Goal: Transaction & Acquisition: Purchase product/service

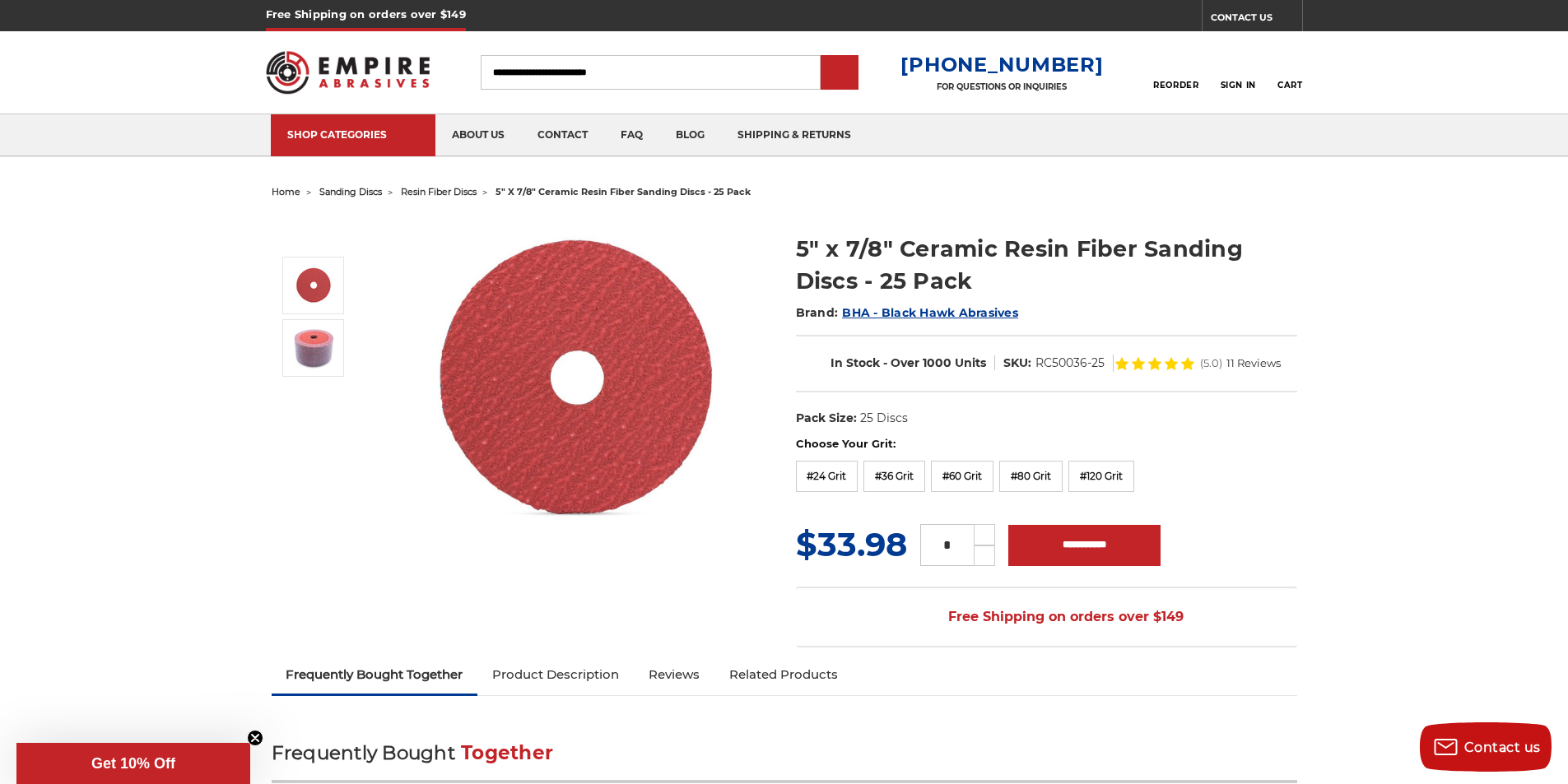
click at [276, 187] on span "home" at bounding box center [285, 192] width 29 height 12
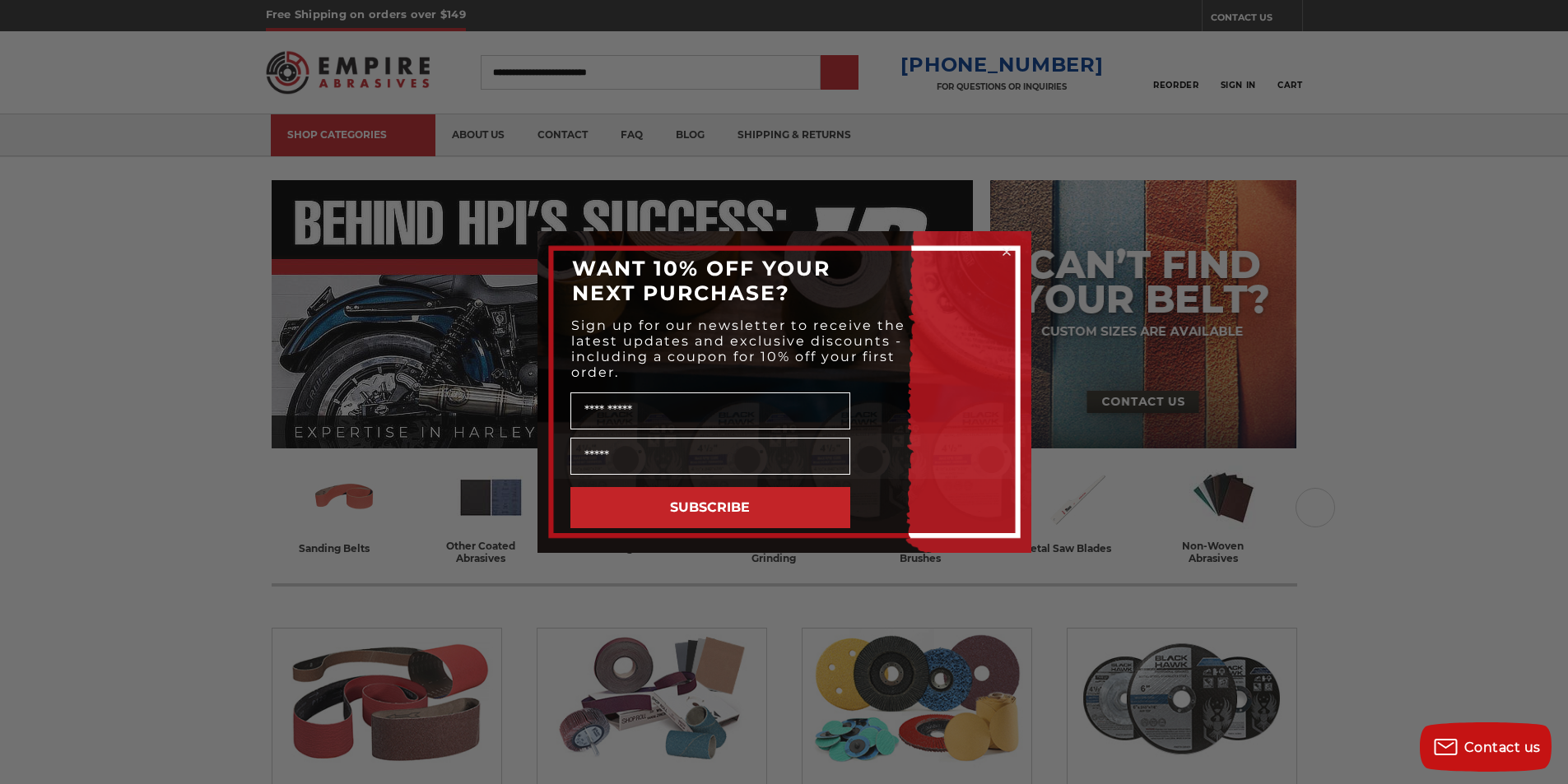
click at [635, 496] on button "SUBSCRIBE" at bounding box center [710, 507] width 280 height 41
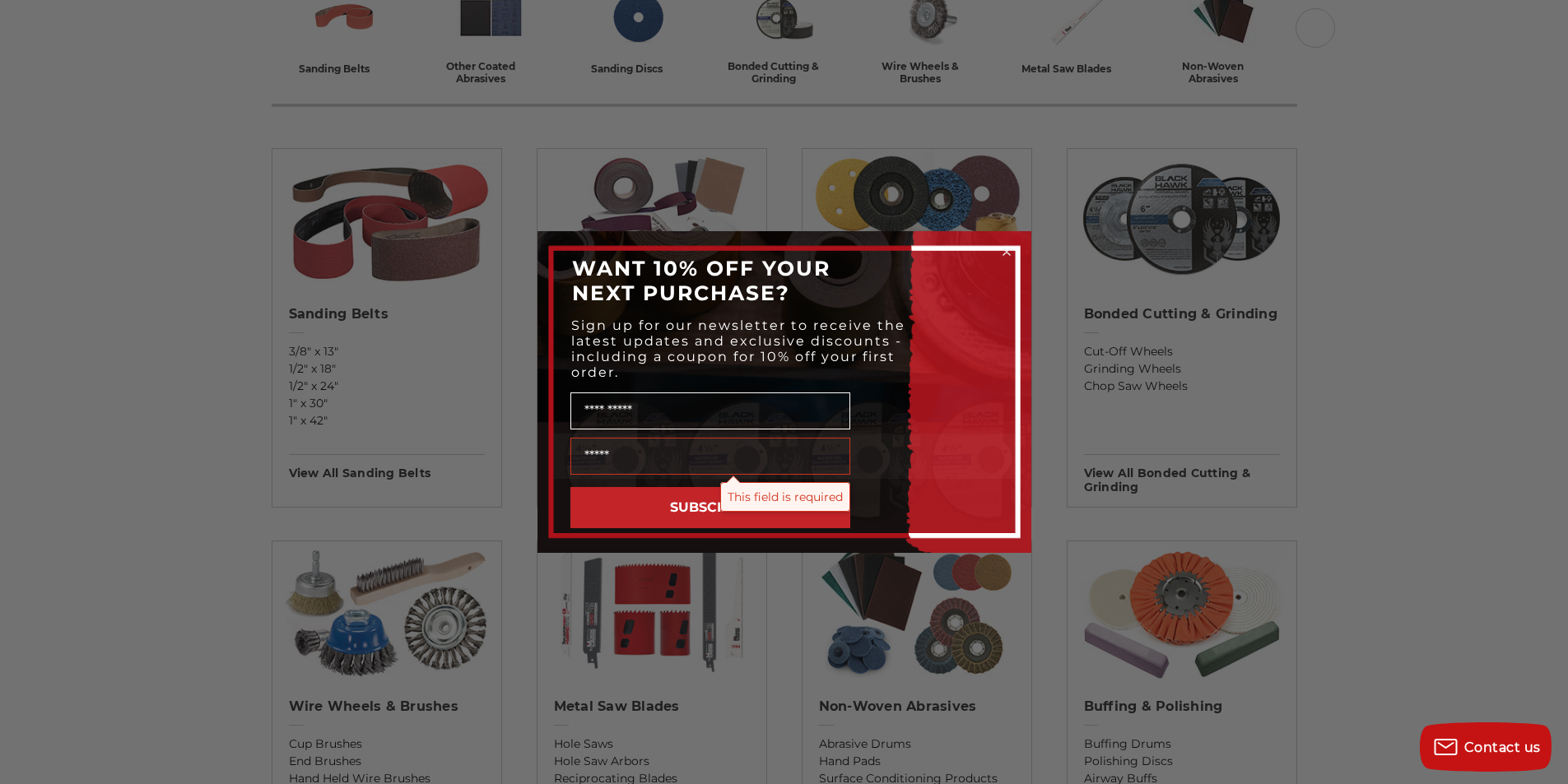
scroll to position [583, 0]
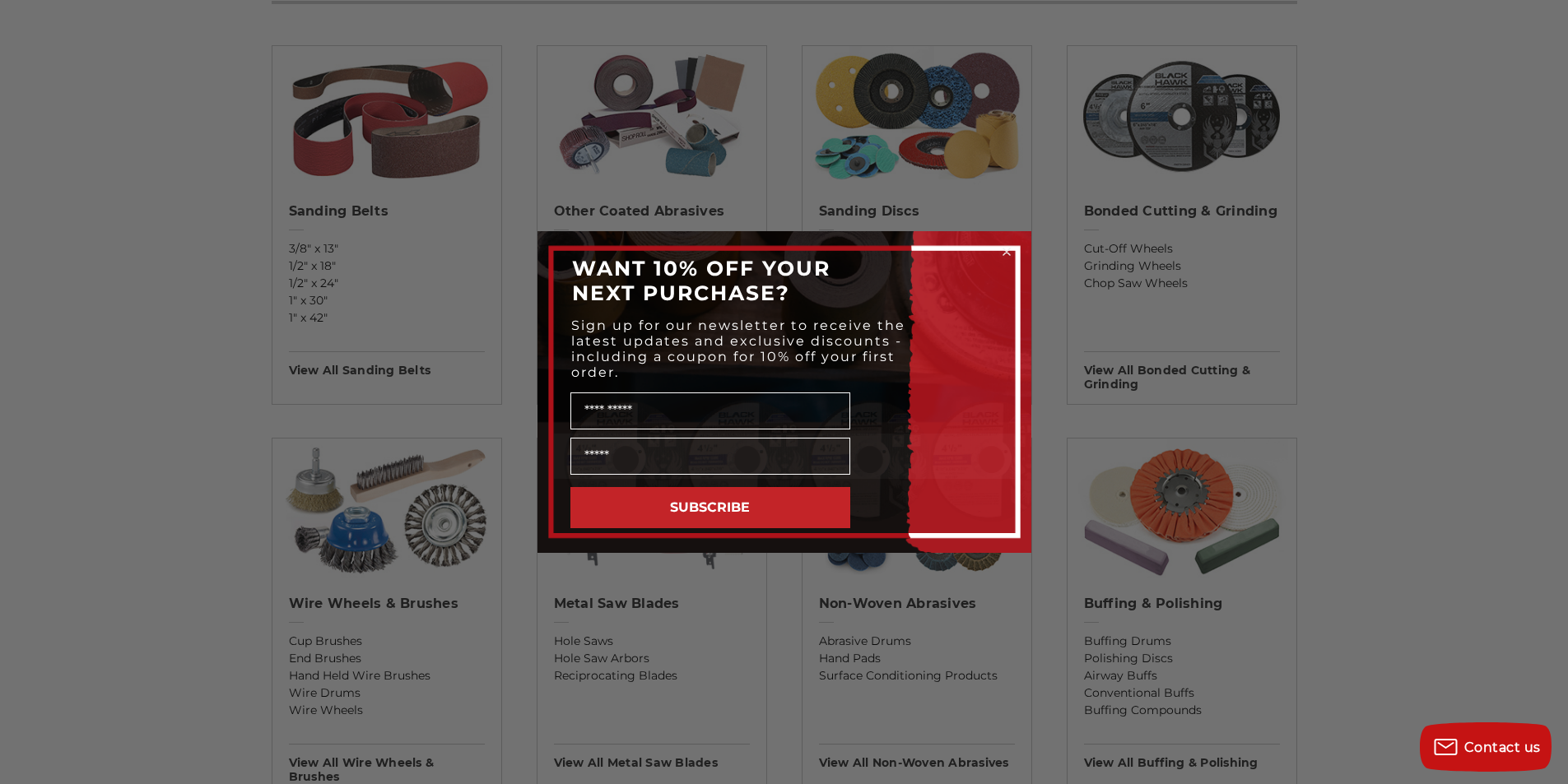
click at [837, 578] on div "Close dialog WANT 10% OFF YOUR NEXT PURCHASE? Sign up for our newsletter to rec…" at bounding box center [784, 392] width 1568 height 784
click at [716, 490] on button "SUBSCRIBE" at bounding box center [710, 507] width 280 height 41
click at [786, 510] on button "SUBSCRIBE" at bounding box center [710, 507] width 280 height 41
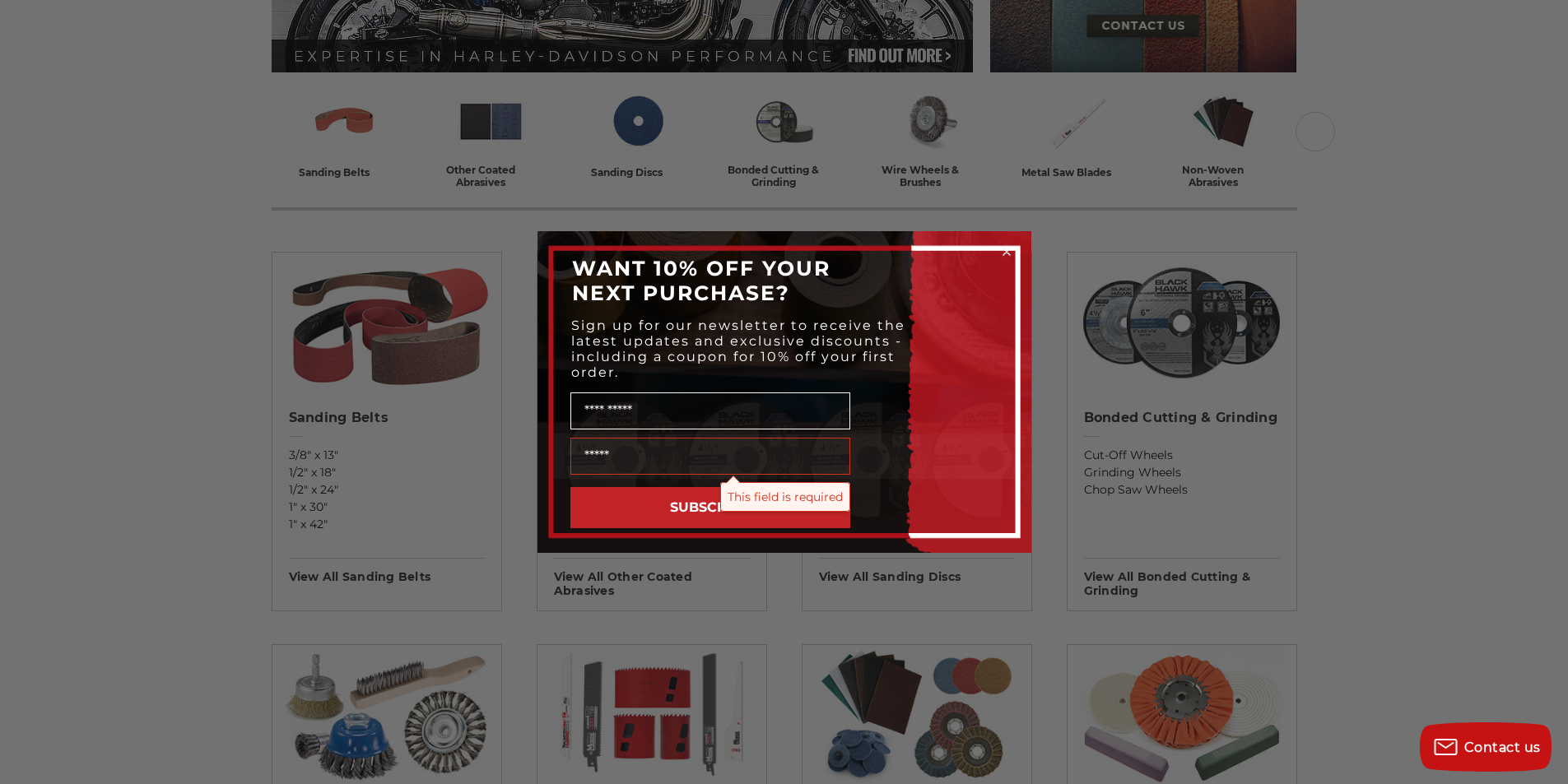
scroll to position [309, 0]
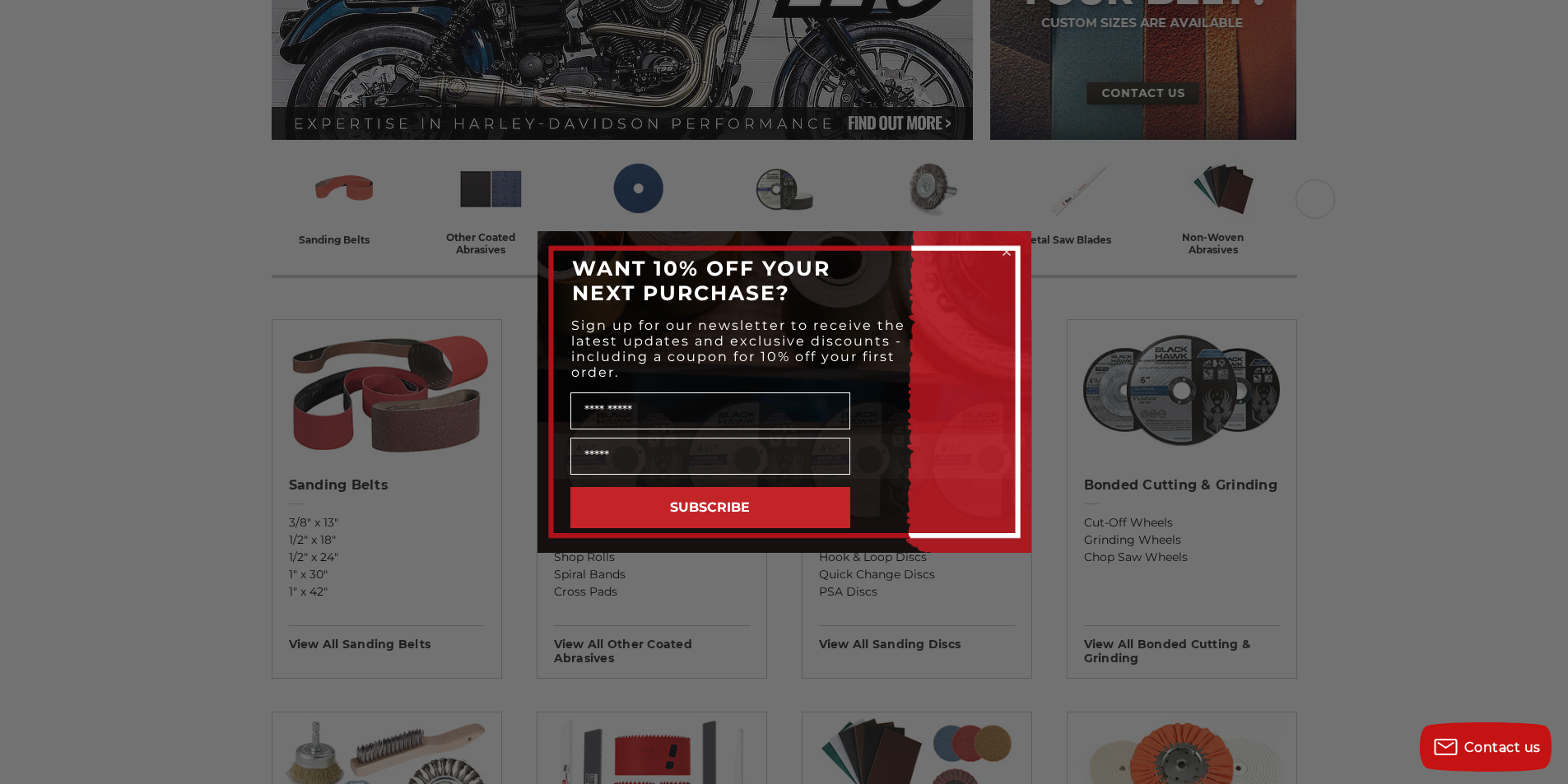
click at [572, 560] on div "Close dialog WANT 10% OFF YOUR NEXT PURCHASE? Sign up for our newsletter to rec…" at bounding box center [784, 392] width 1568 height 784
click at [731, 502] on button "SUBSCRIBE" at bounding box center [710, 507] width 280 height 41
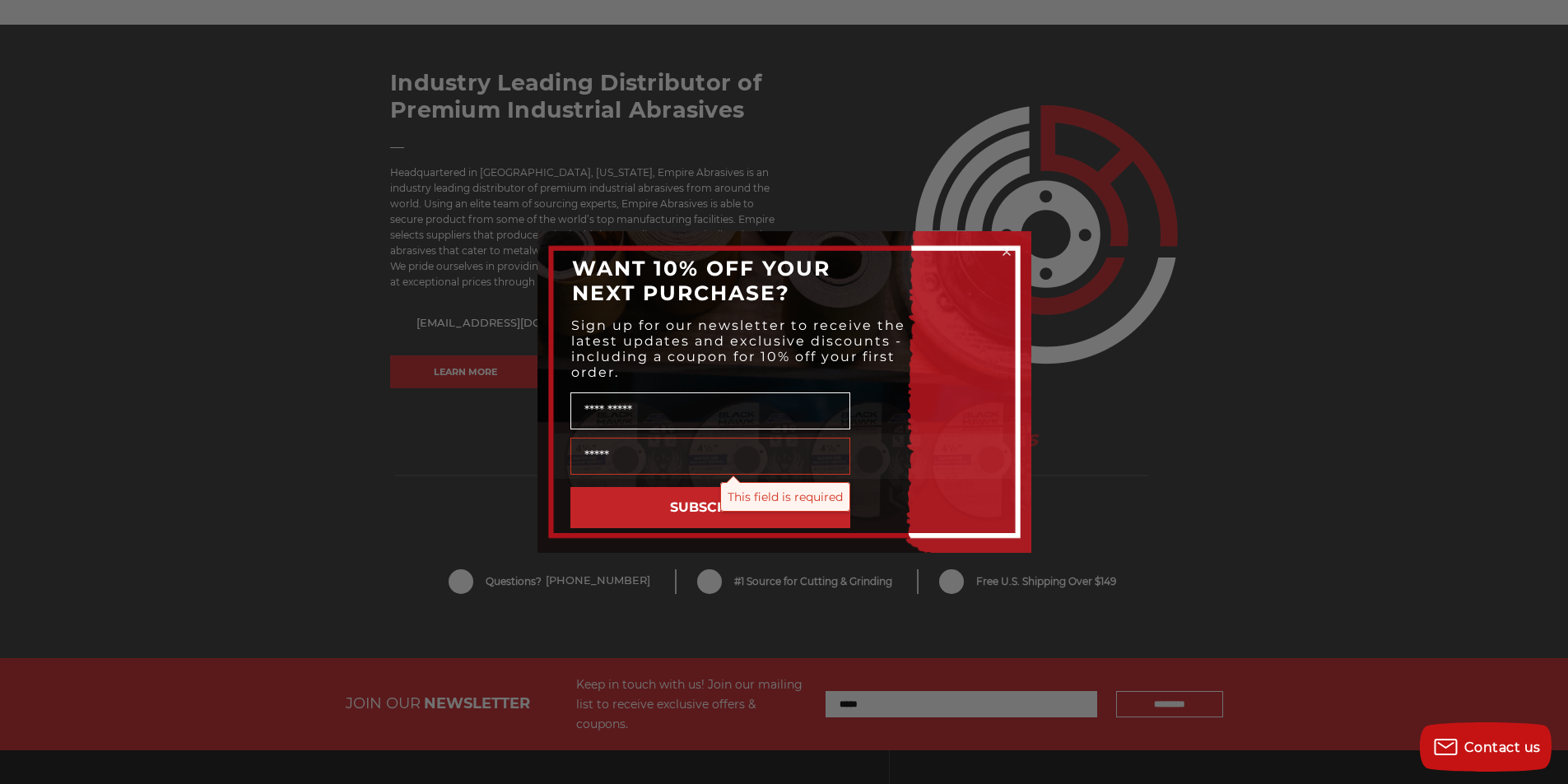
scroll to position [3256, 0]
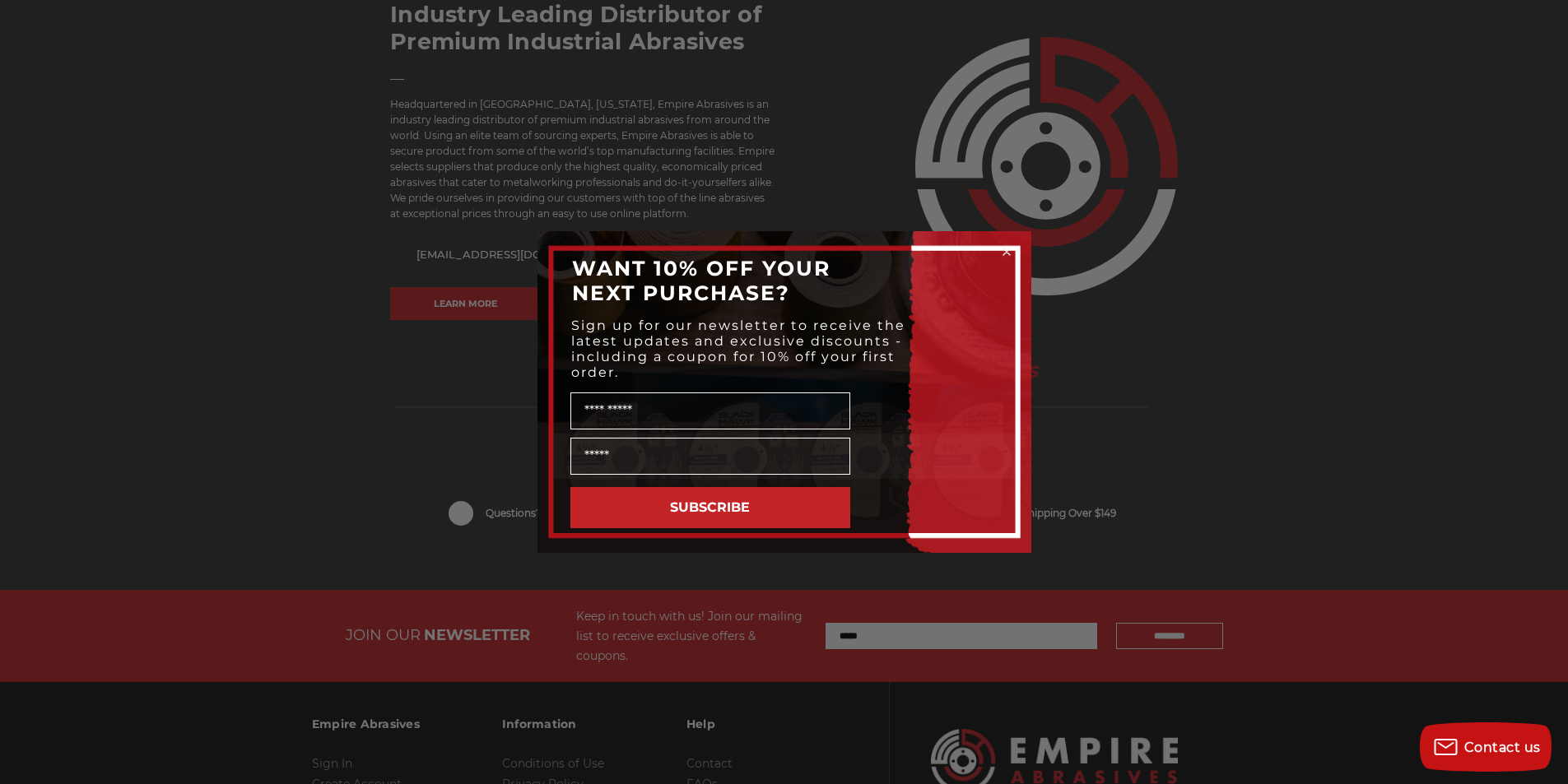
click at [940, 566] on div "Close dialog WANT 10% OFF YOUR NEXT PURCHASE? Sign up for our newsletter to rec…" at bounding box center [784, 392] width 1568 height 784
click at [751, 407] on input "Name" at bounding box center [710, 410] width 280 height 37
type input "*******"
click at [743, 453] on input "Email" at bounding box center [710, 455] width 280 height 37
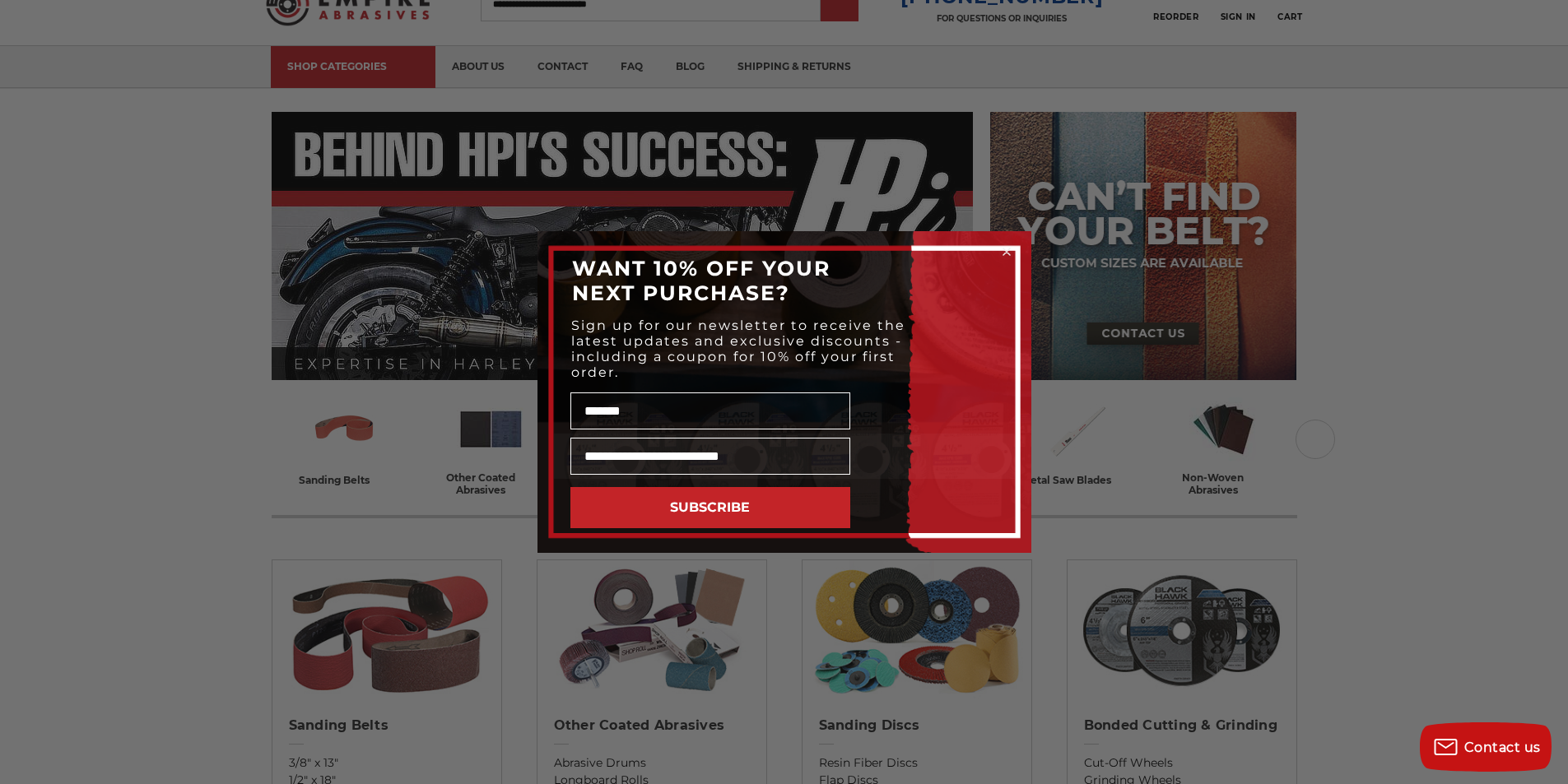
scroll to position [0, 0]
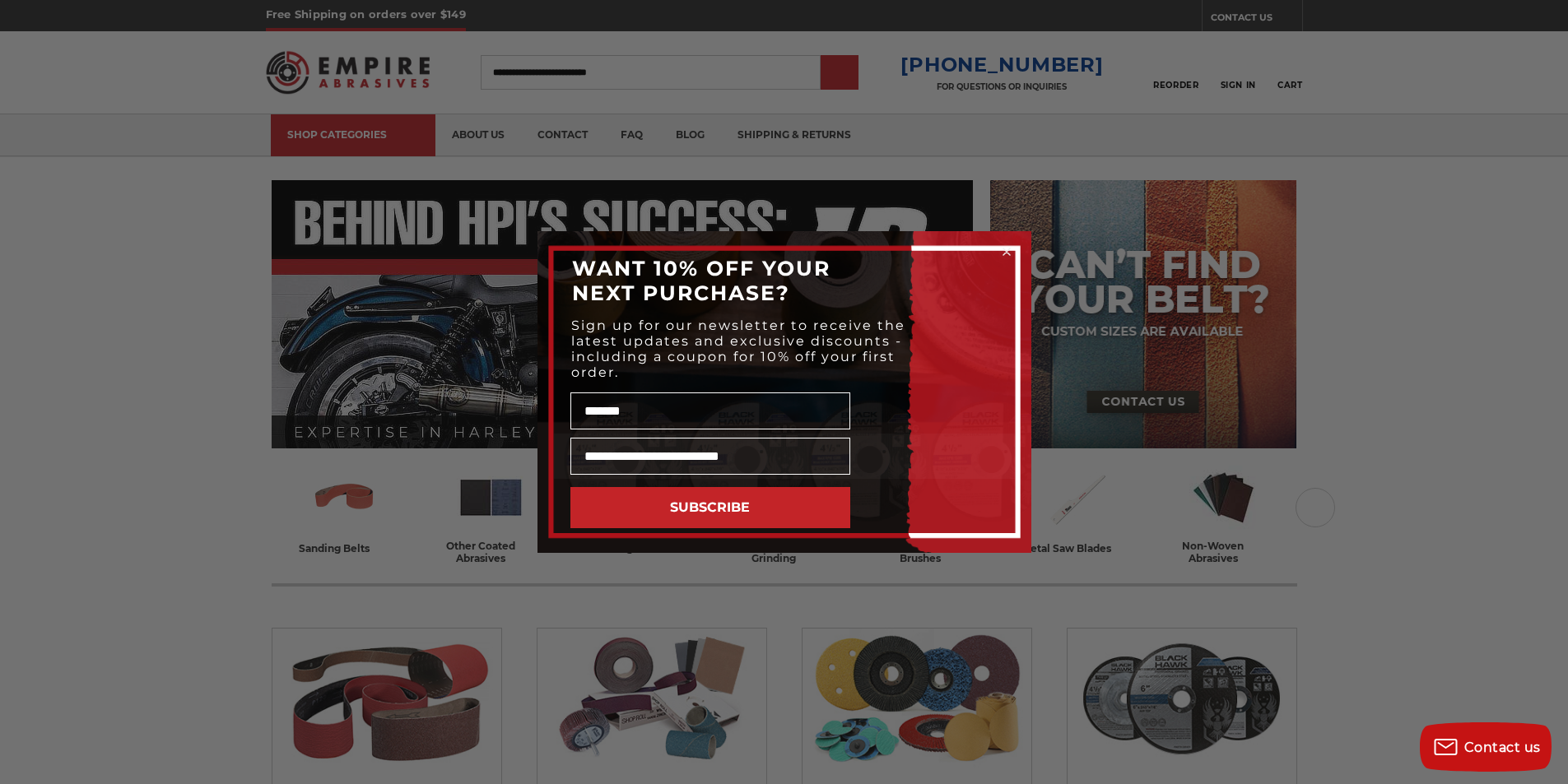
type input "**********"
click at [865, 80] on div "**********" at bounding box center [784, 392] width 1568 height 784
click at [1004, 252] on icon "Close dialog" at bounding box center [1007, 251] width 7 height 7
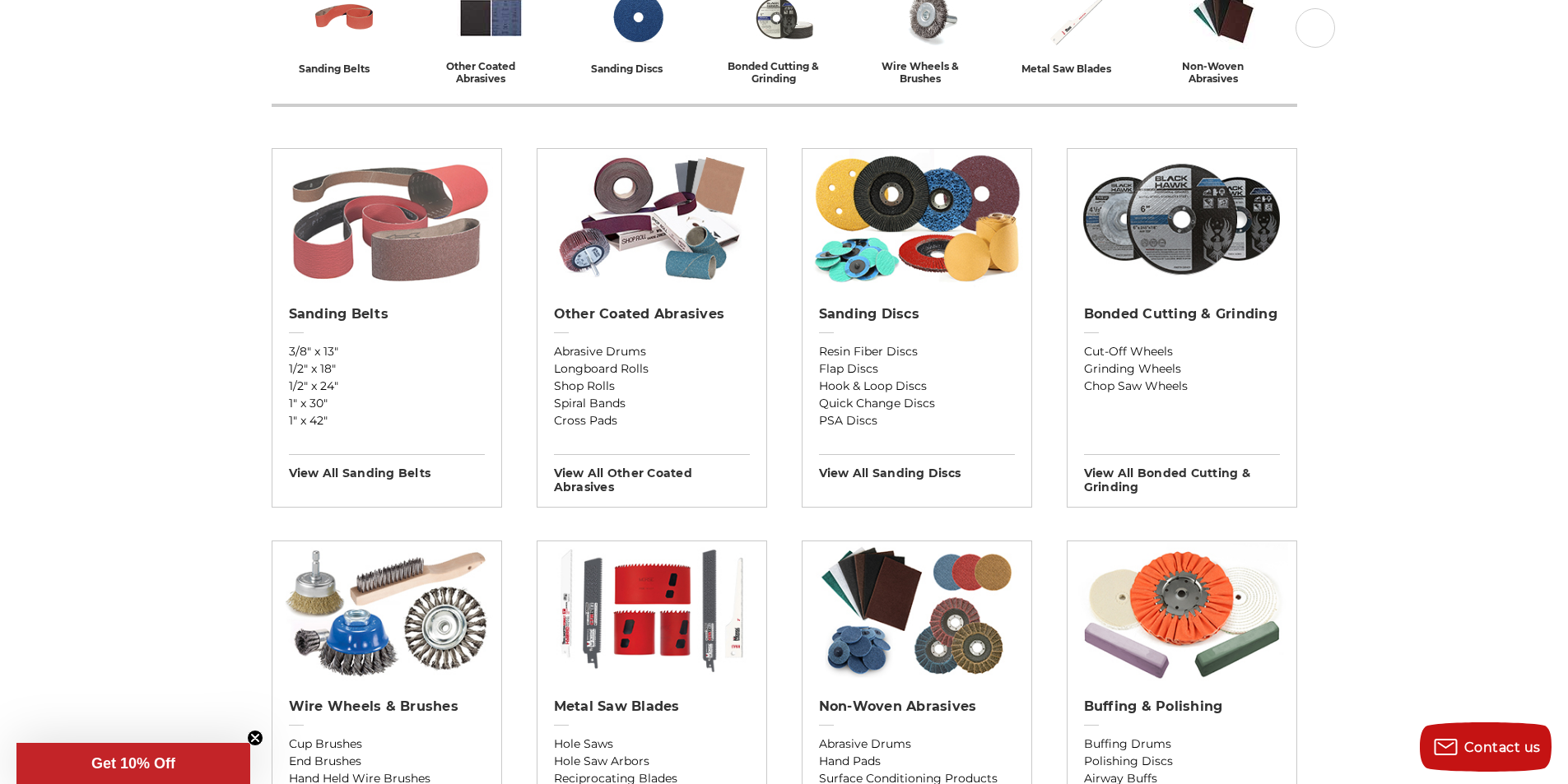
scroll to position [583, 0]
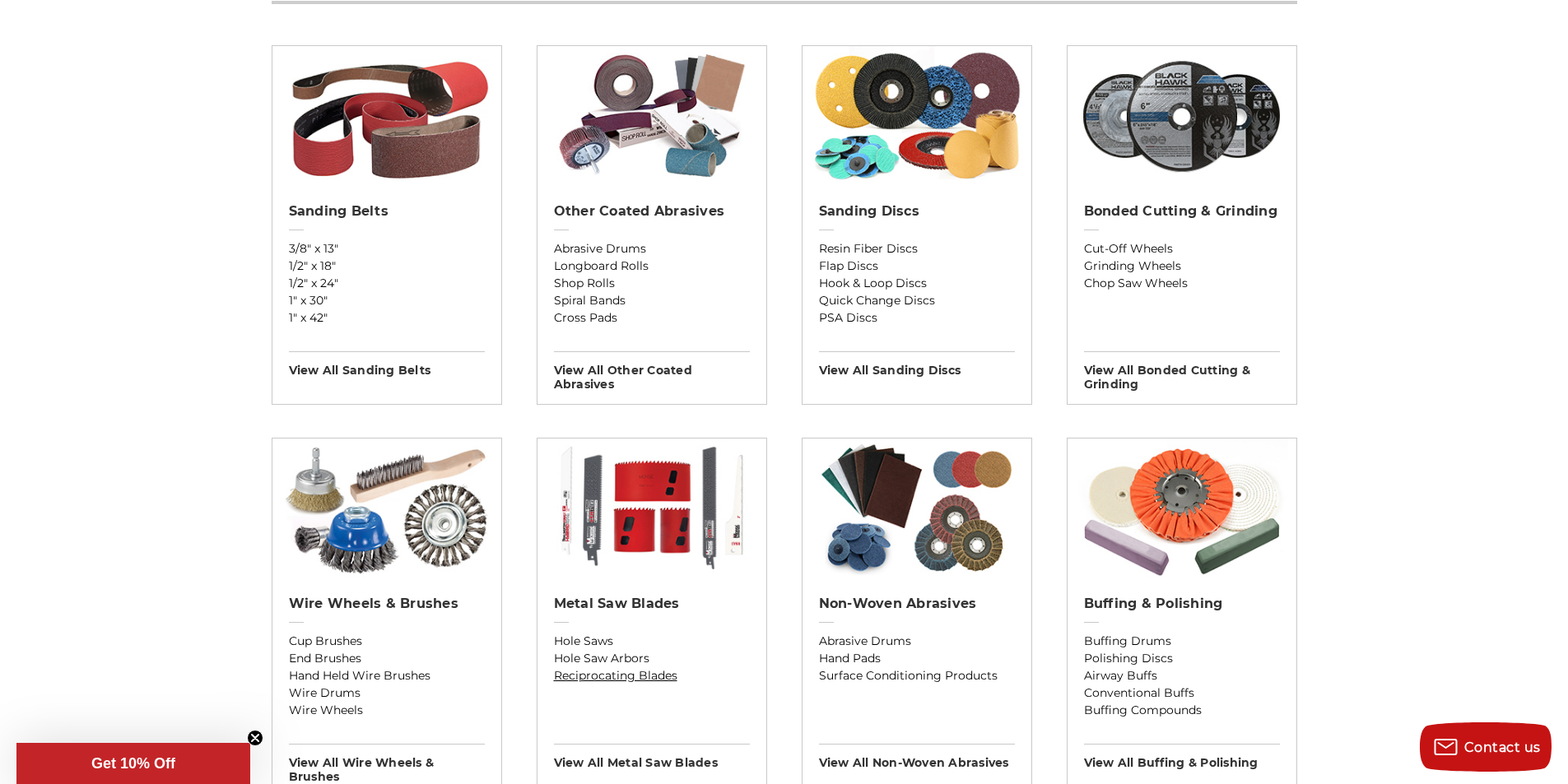
click at [592, 667] on link "Reciprocating Blades" at bounding box center [652, 675] width 196 height 17
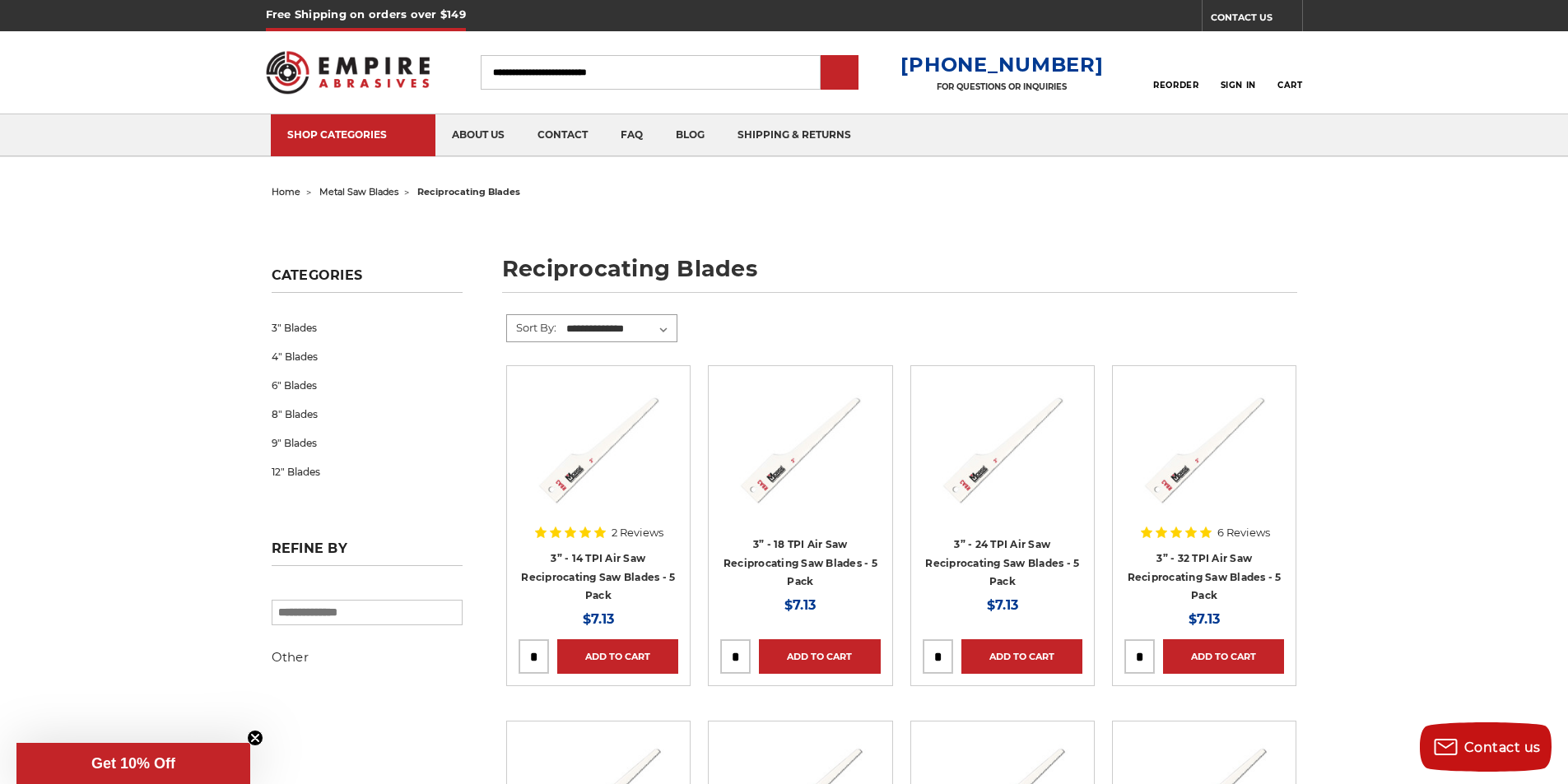
click at [572, 326] on select "**********" at bounding box center [620, 329] width 113 height 25
click at [564, 317] on select "**********" at bounding box center [620, 329] width 113 height 25
click at [528, 653] on input "tel" at bounding box center [533, 655] width 29 height 33
type input "*"
click at [725, 649] on input "tel" at bounding box center [735, 655] width 29 height 33
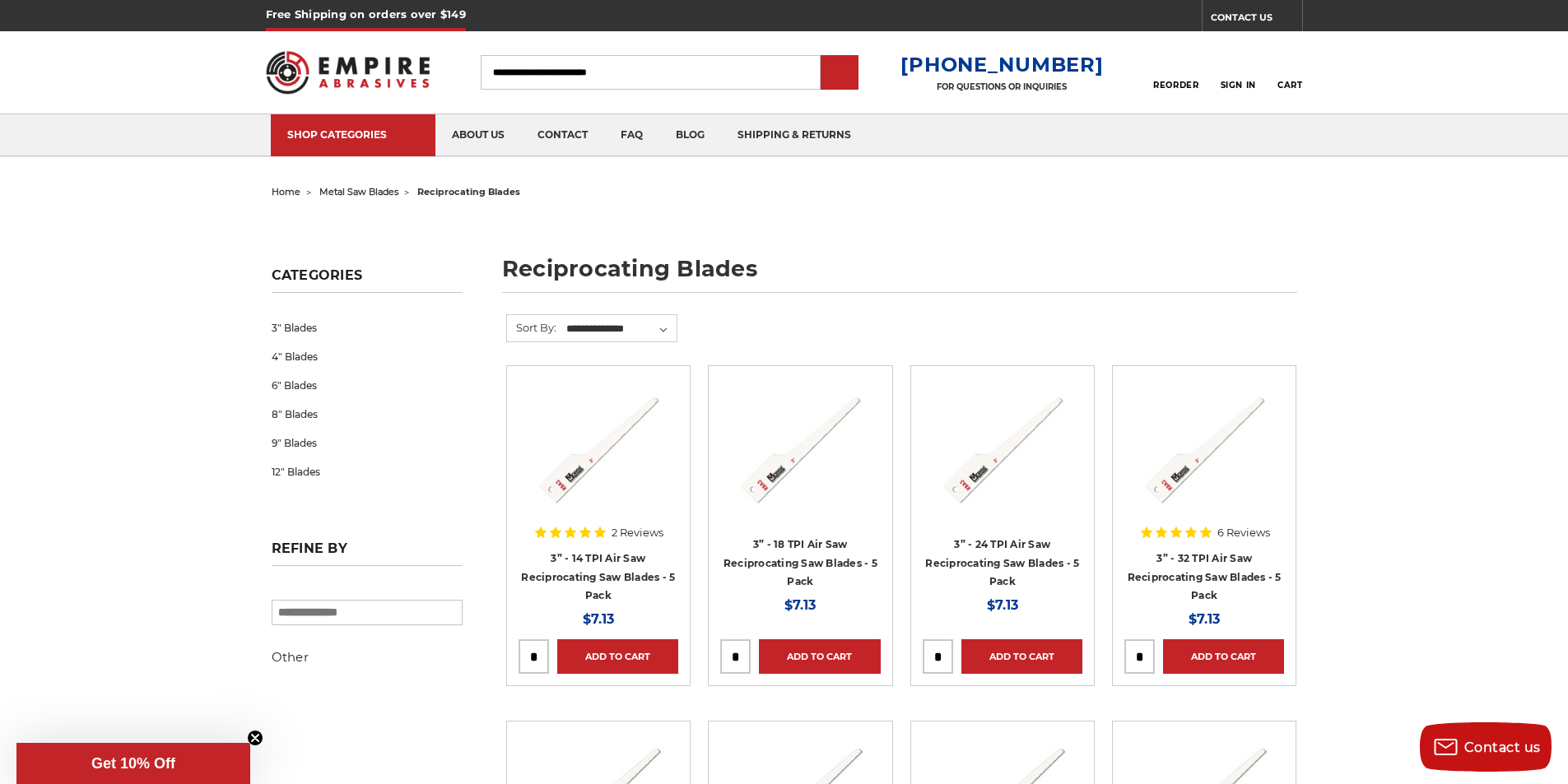
type input "*"
click at [935, 663] on input "tel" at bounding box center [937, 655] width 29 height 33
type input "*"
click at [1135, 648] on input "tel" at bounding box center [1139, 655] width 29 height 33
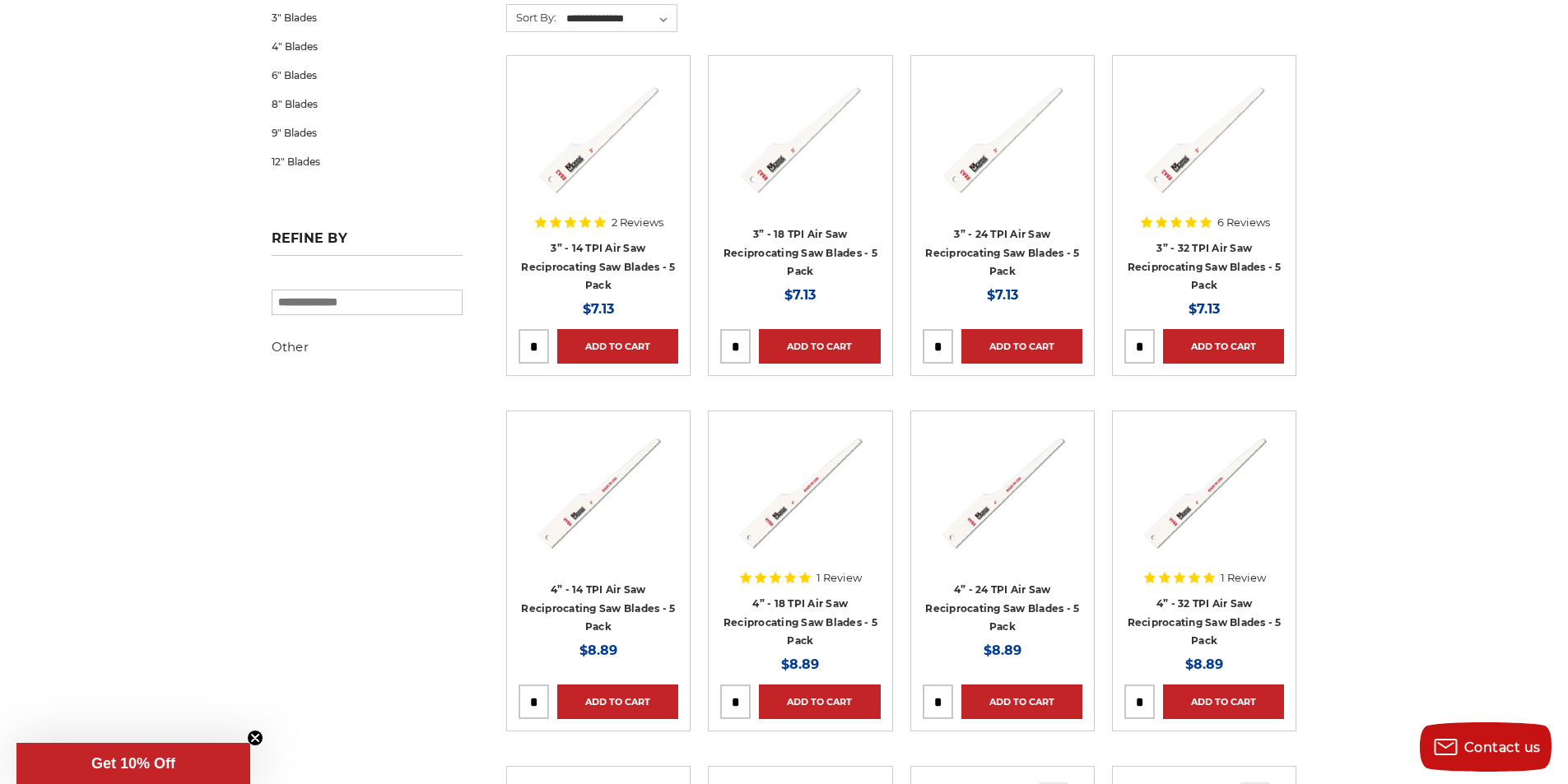
scroll to position [411, 0]
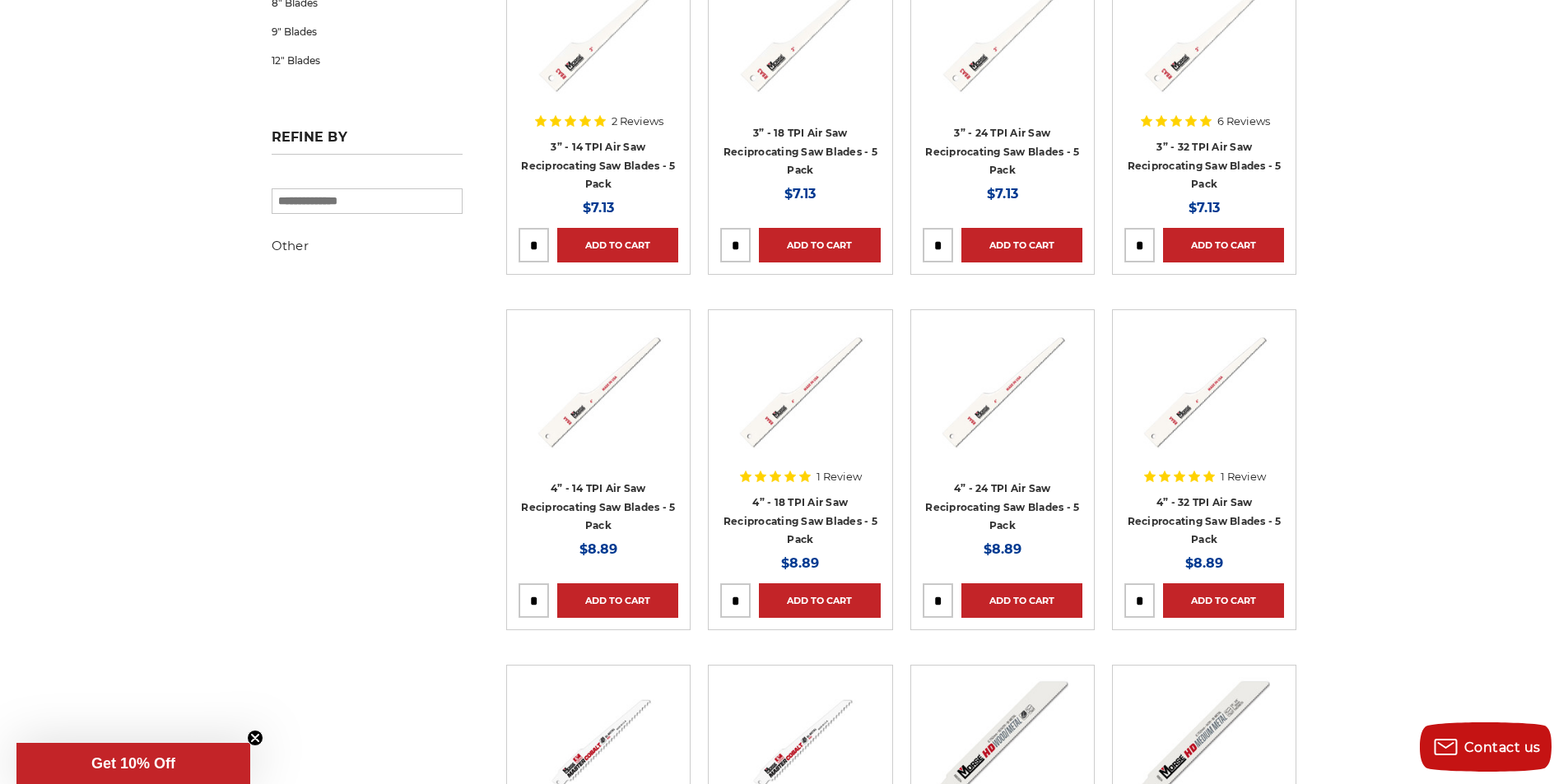
type input "*"
click at [540, 601] on input "tel" at bounding box center [533, 600] width 29 height 33
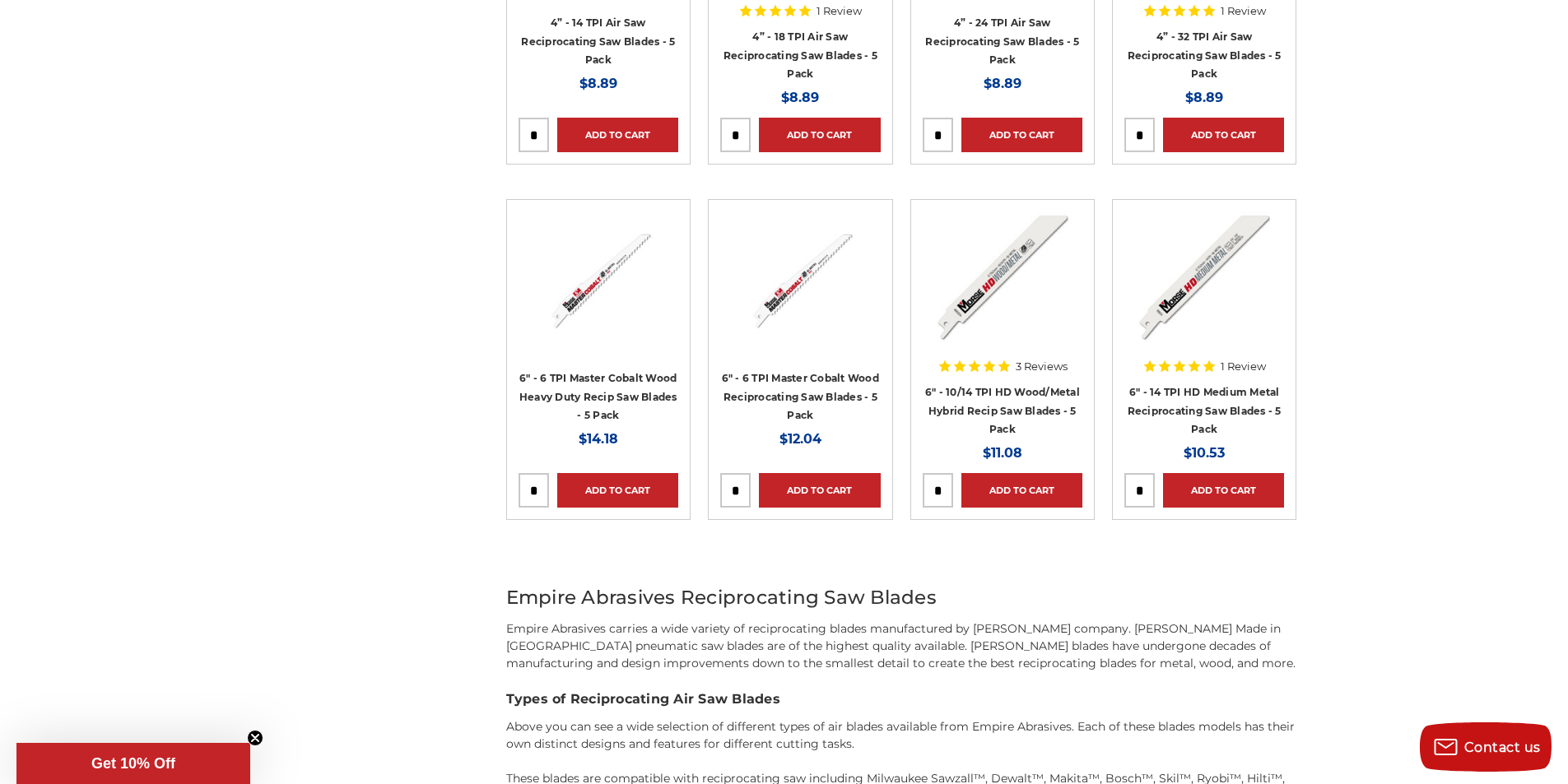
scroll to position [891, 0]
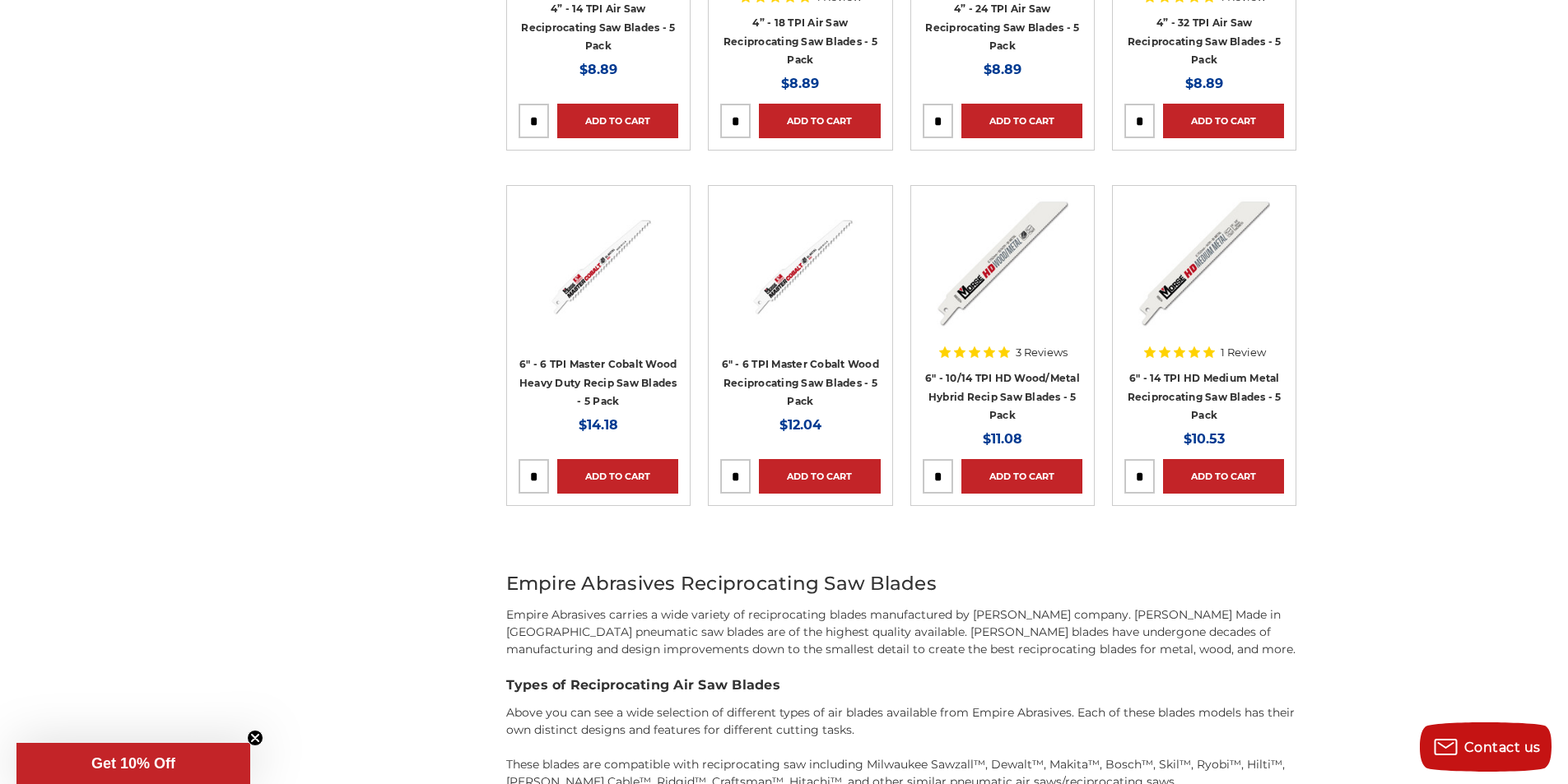
type input "*"
click at [736, 525] on li "Quick view 6" - 6 TPI Master Cobalt Wood Reciprocating Saw Blades - 5 Pack MSRP…" at bounding box center [800, 363] width 201 height 356
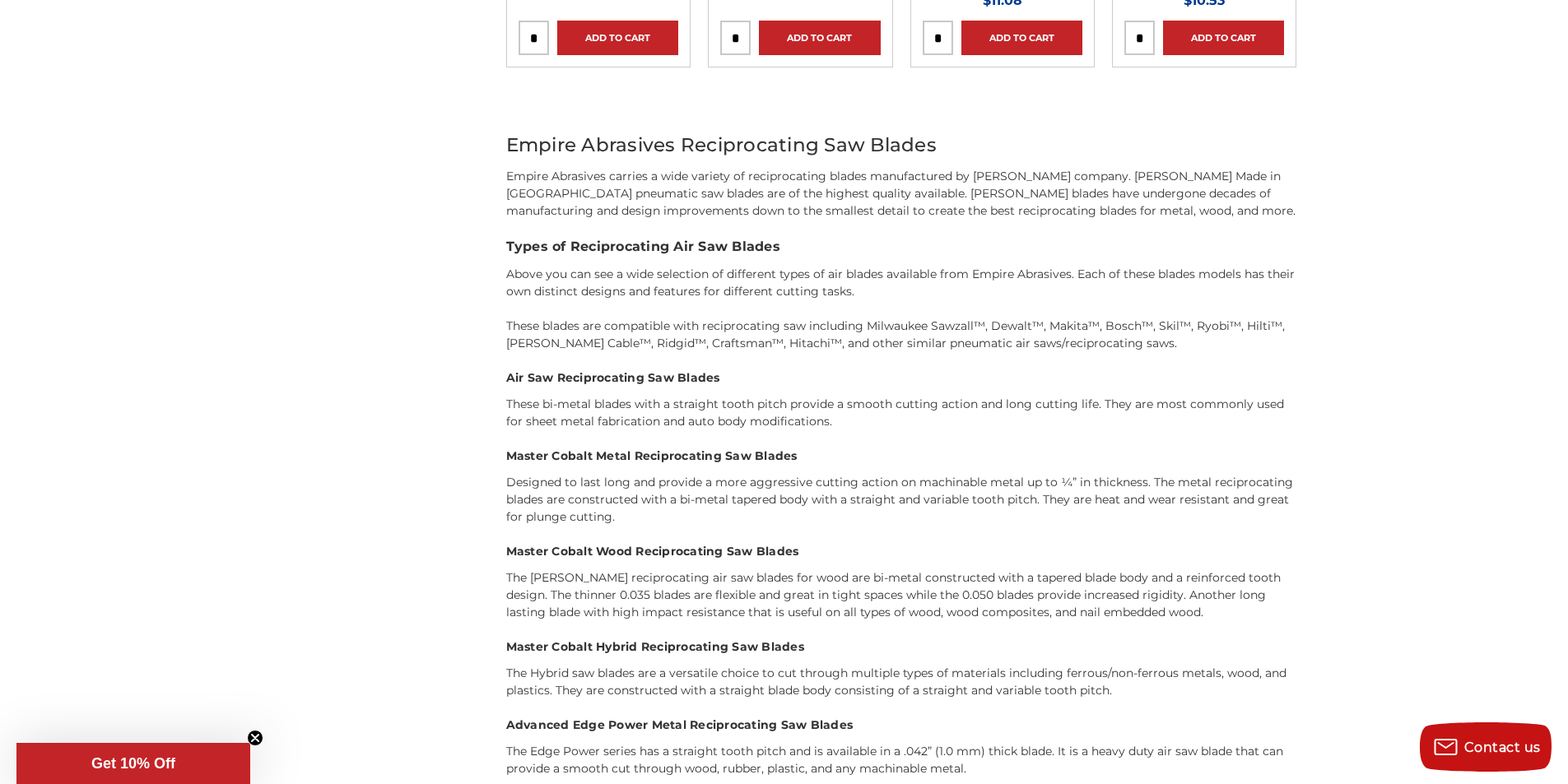
scroll to position [1337, 0]
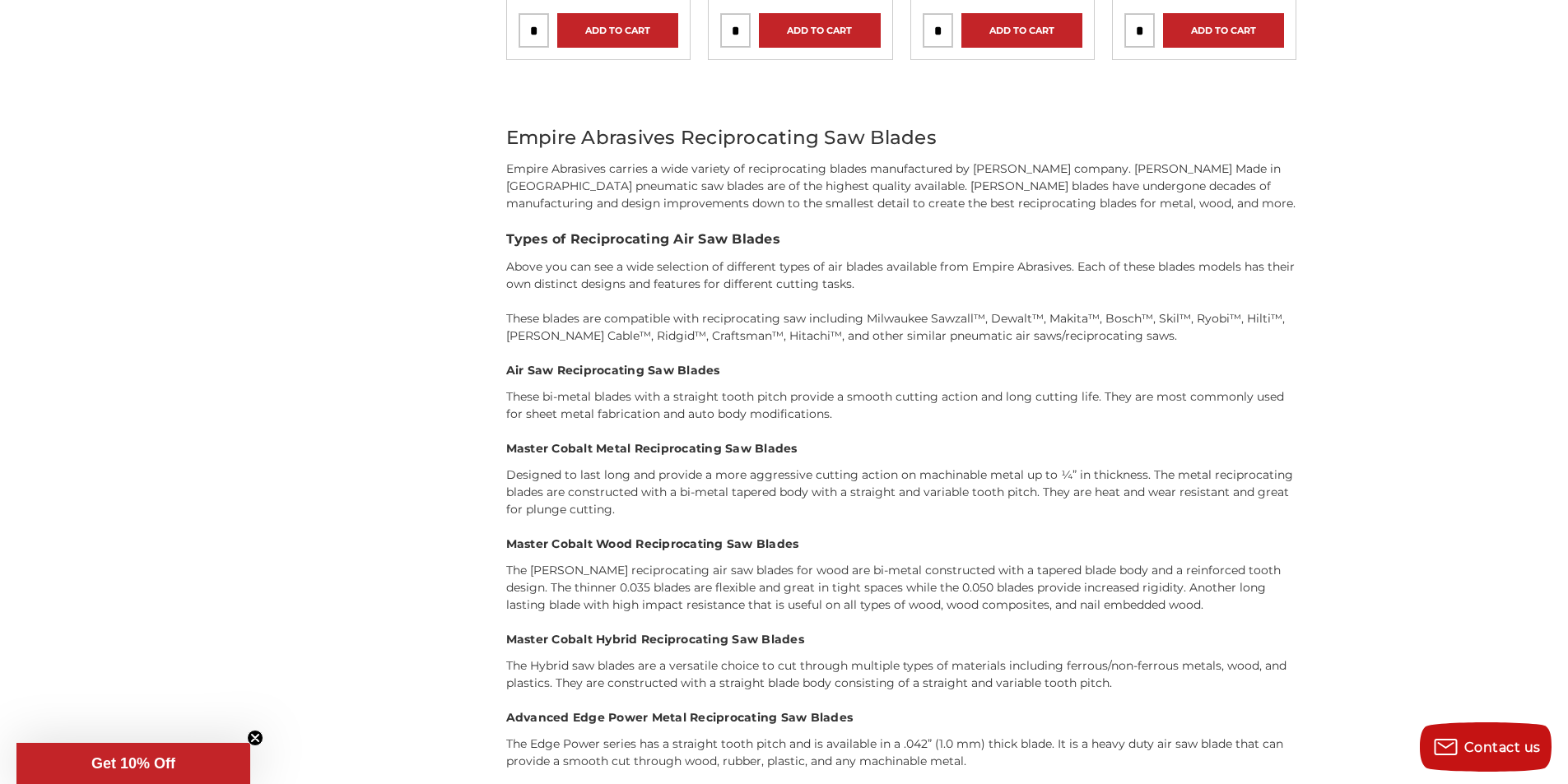
click at [926, 570] on p "The M.K. Morse reciprocating air saw blades for wood are bi-metal constructed w…" at bounding box center [901, 588] width 790 height 52
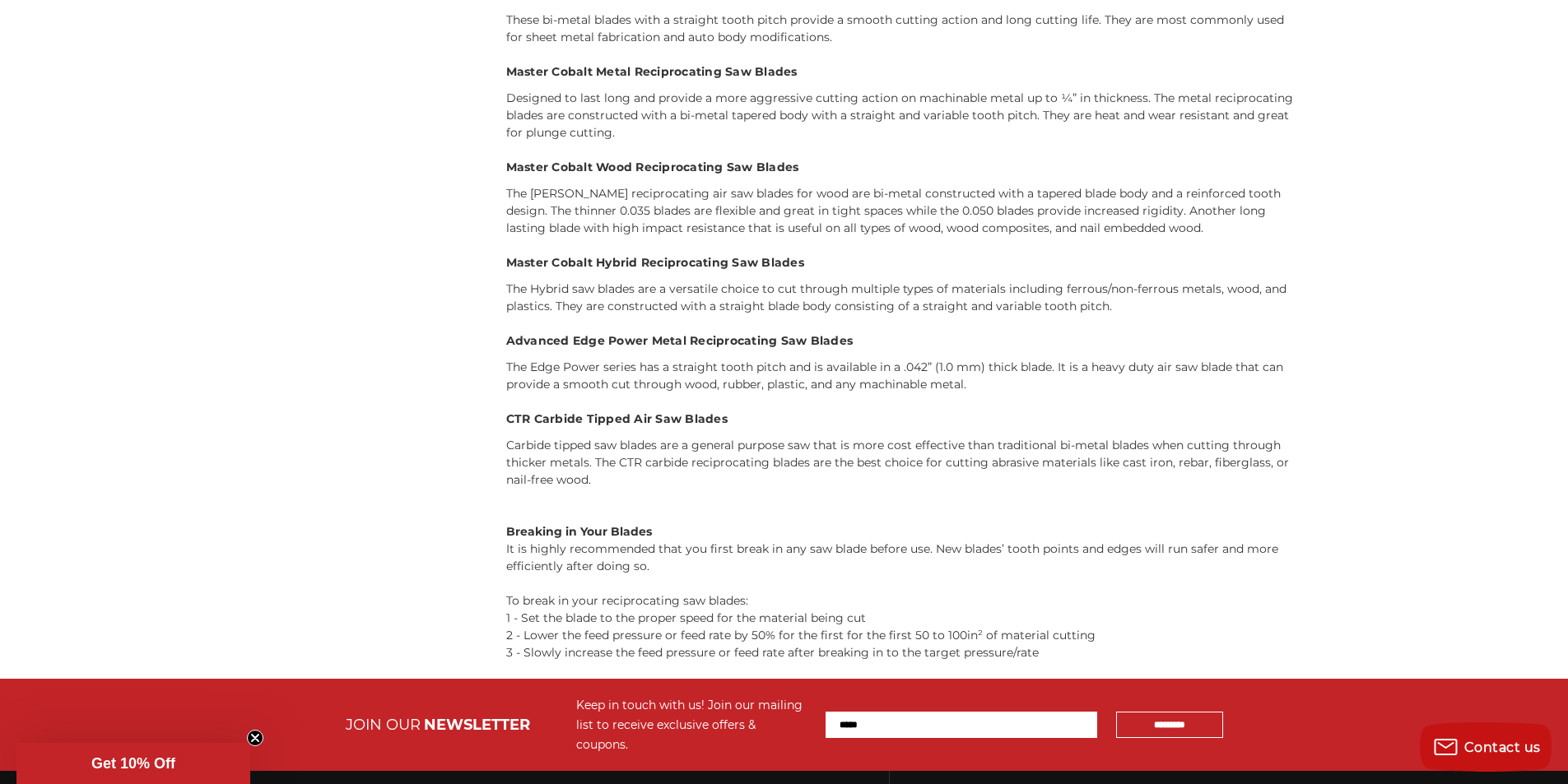
scroll to position [1782, 0]
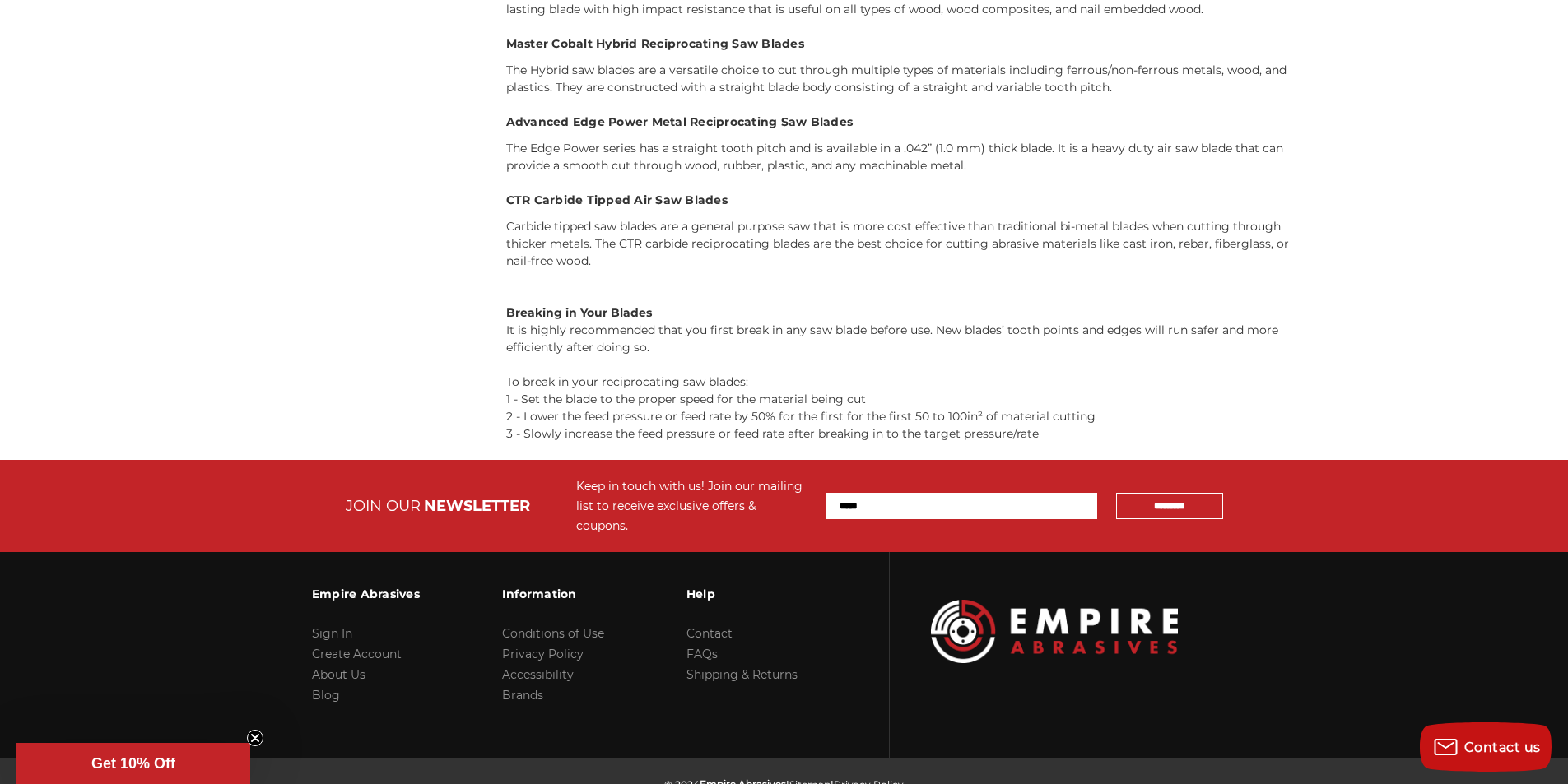
scroll to position [1942, 0]
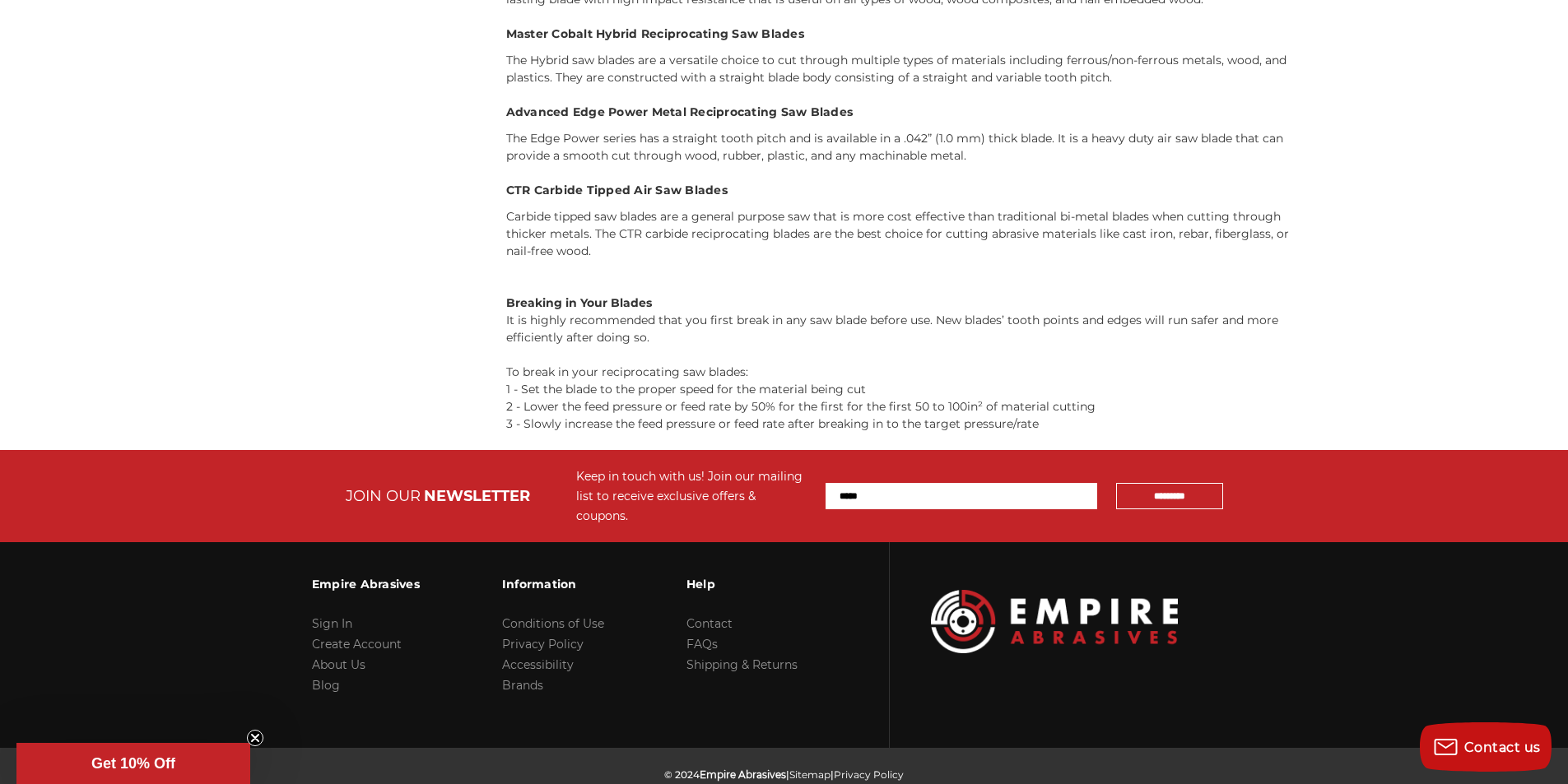
click at [528, 780] on div "© 2024 Empire Abrasives | Sitemap | Privacy Policy" at bounding box center [784, 794] width 1568 height 92
click at [729, 781] on div "© 2024 Empire Abrasives | Sitemap | Privacy Policy" at bounding box center [784, 794] width 1568 height 92
click at [937, 780] on div "© 2024 Empire Abrasives | Sitemap | Privacy Policy" at bounding box center [784, 794] width 1568 height 92
click at [1126, 779] on div "© 2024 Empire Abrasives | Sitemap | Privacy Policy" at bounding box center [784, 794] width 1568 height 92
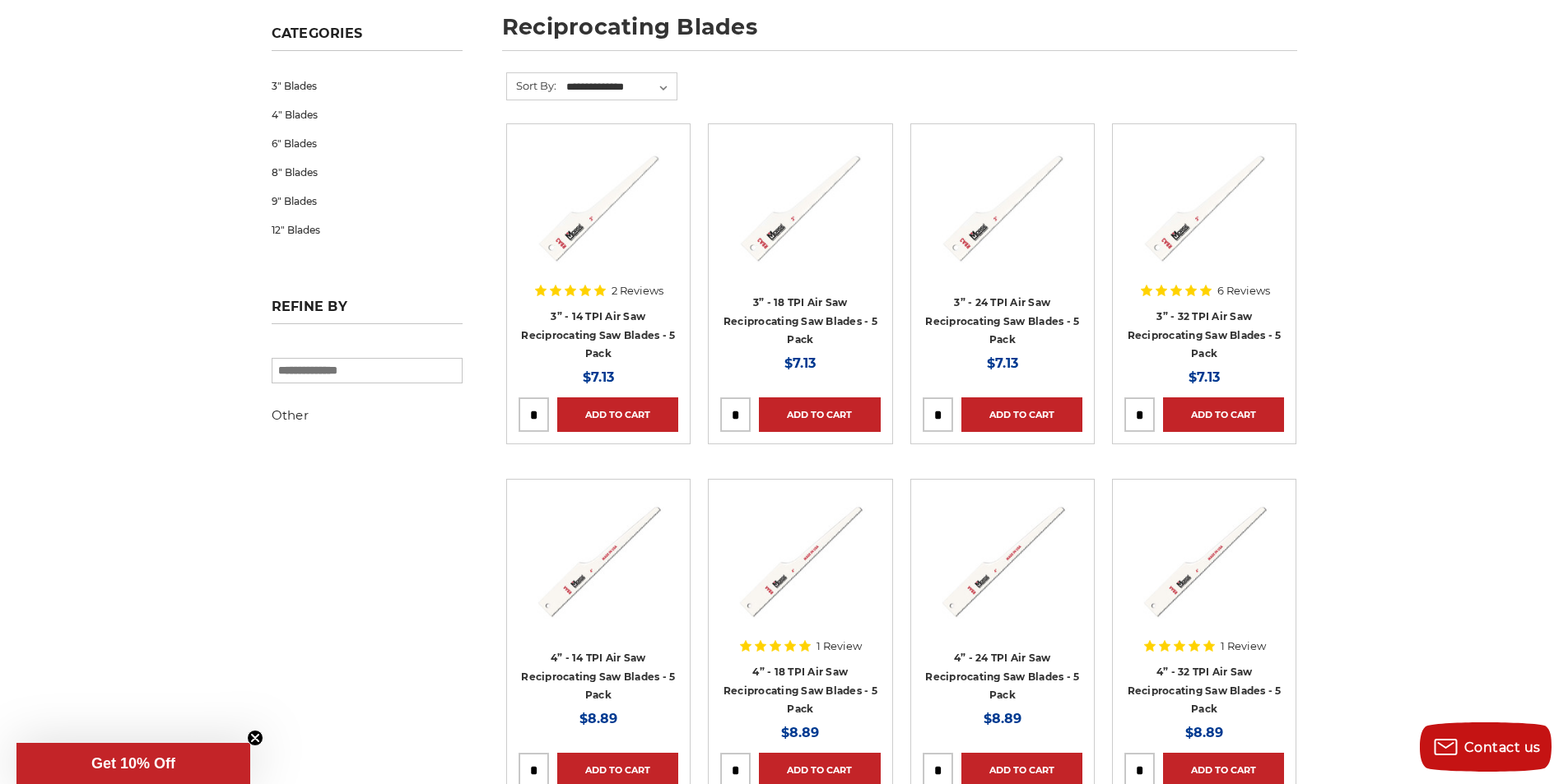
scroll to position [229, 0]
